Goal: Transaction & Acquisition: Subscribe to service/newsletter

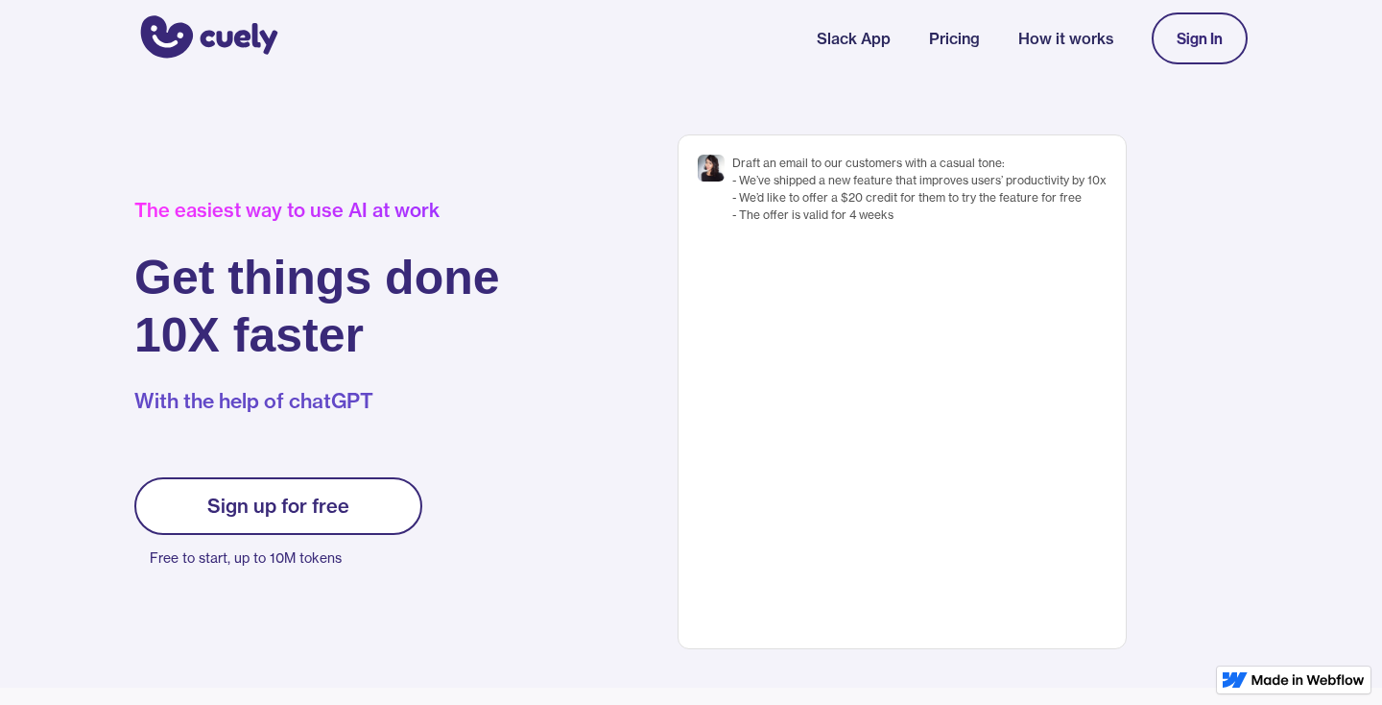
click at [938, 27] on link "Pricing" at bounding box center [954, 38] width 51 height 23
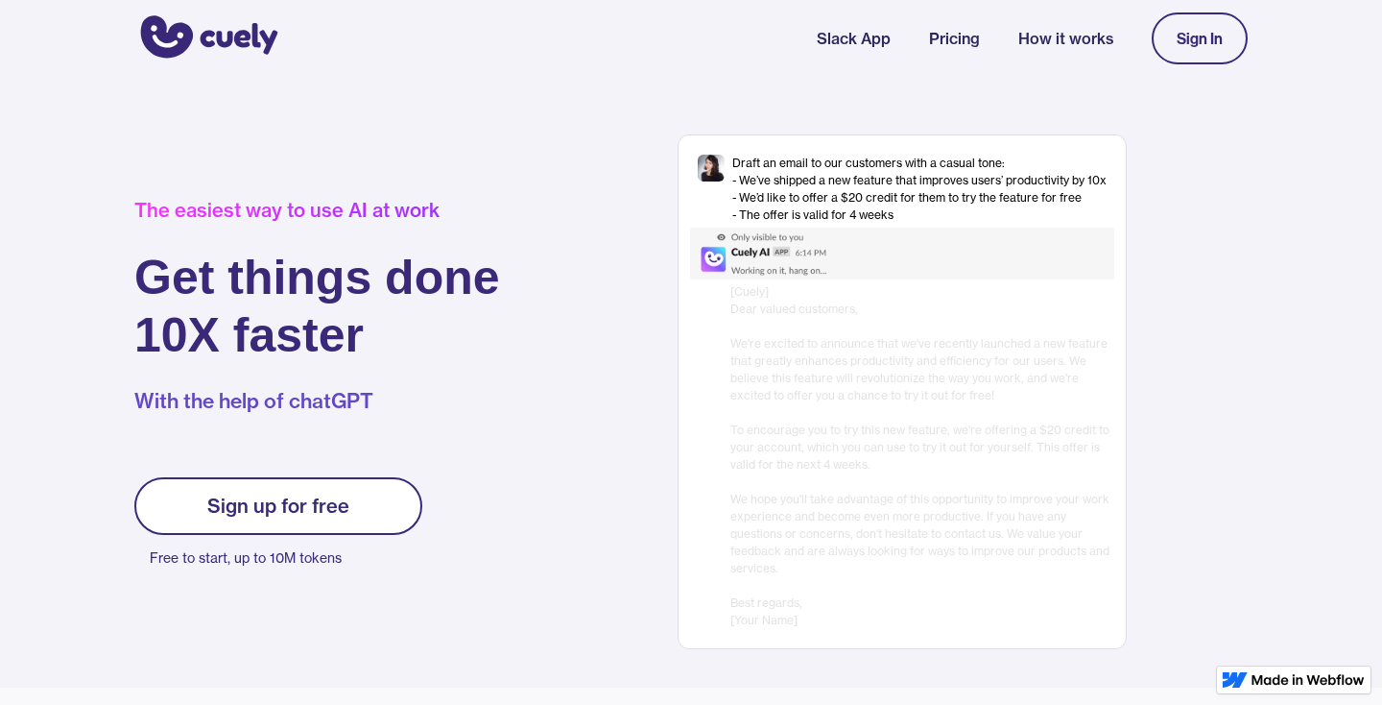
click at [935, 41] on link "Pricing" at bounding box center [954, 38] width 51 height 23
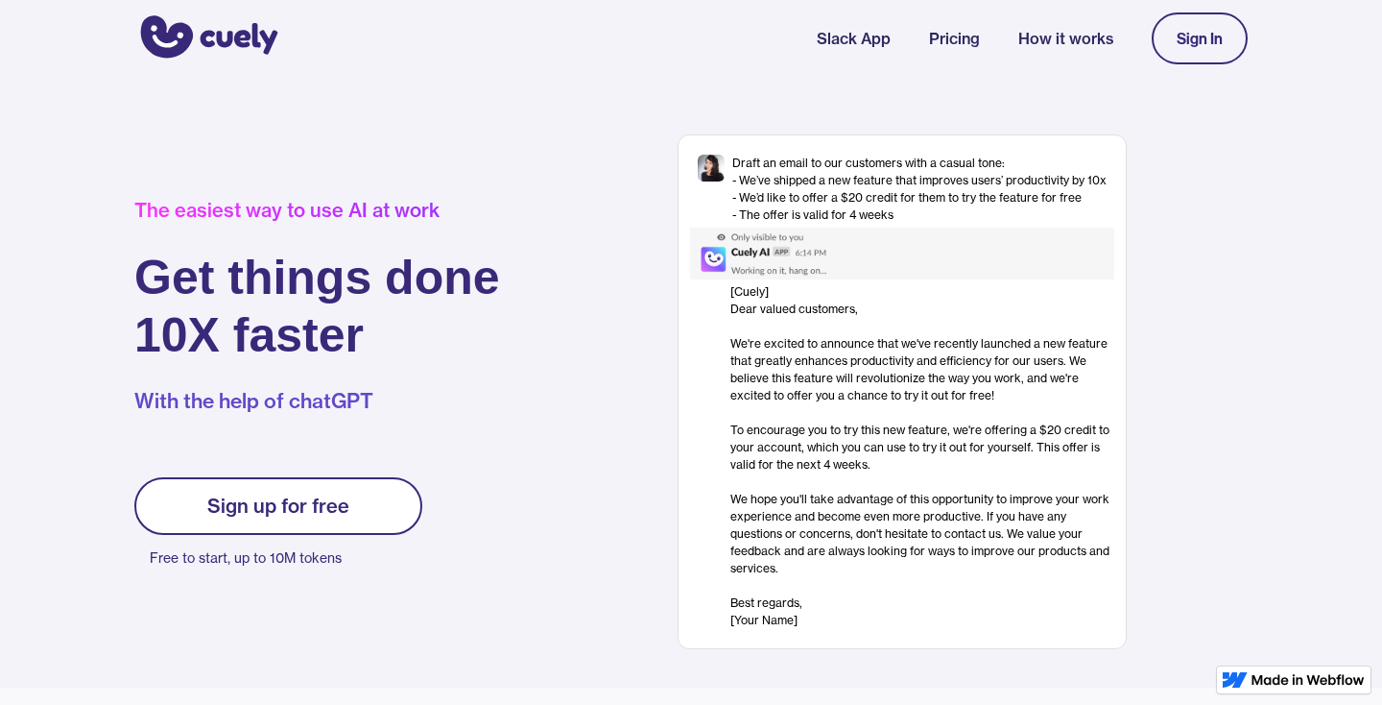
click at [338, 509] on div "Sign up for free" at bounding box center [278, 505] width 142 height 23
